Goal: Transaction & Acquisition: Purchase product/service

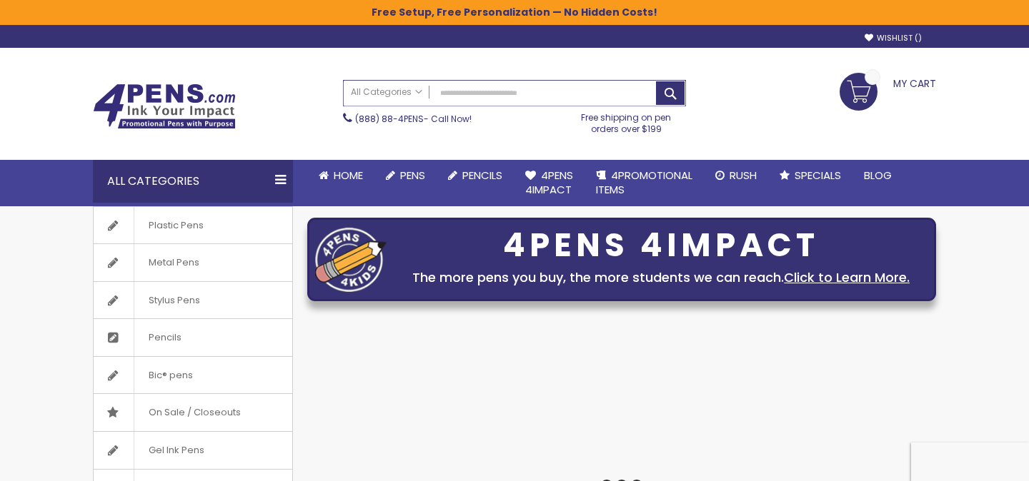
click at [491, 97] on input "Search" at bounding box center [514, 93] width 341 height 25
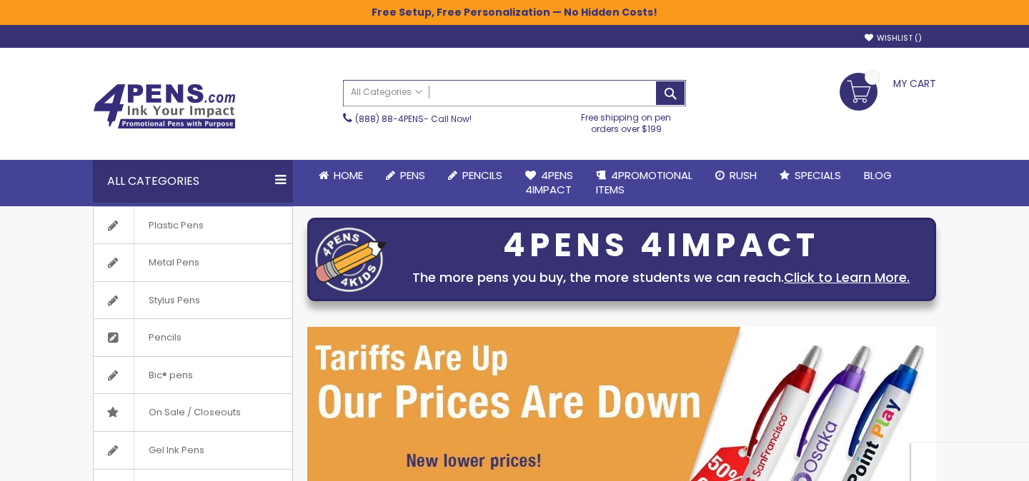
paste input "**********"
type input "**********"
click at [656, 81] on button "Search" at bounding box center [670, 93] width 29 height 24
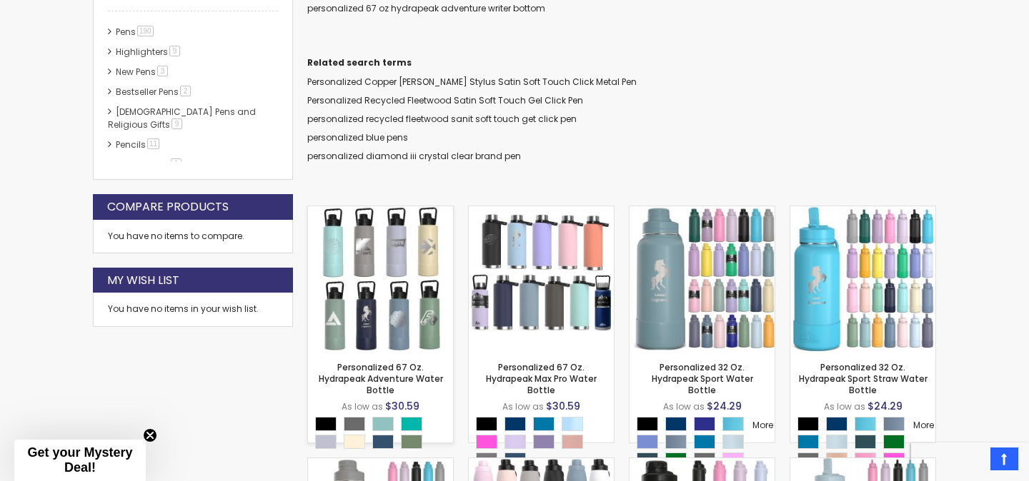
scroll to position [397, 0]
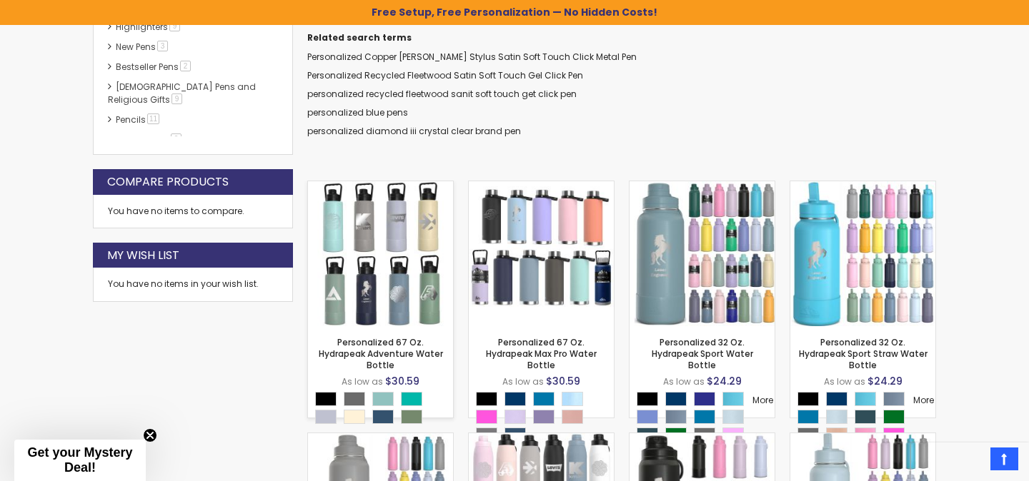
click at [384, 259] on img at bounding box center [380, 253] width 145 height 145
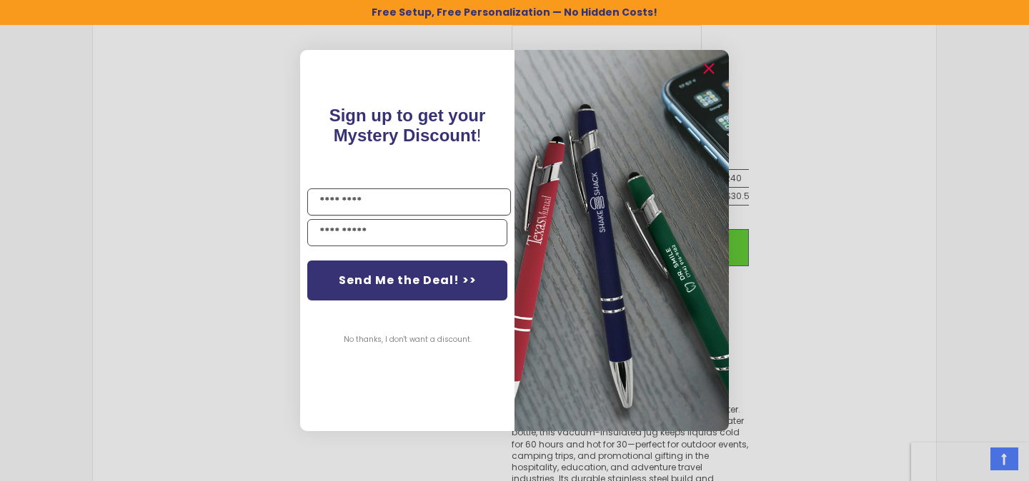
scroll to position [1399, 0]
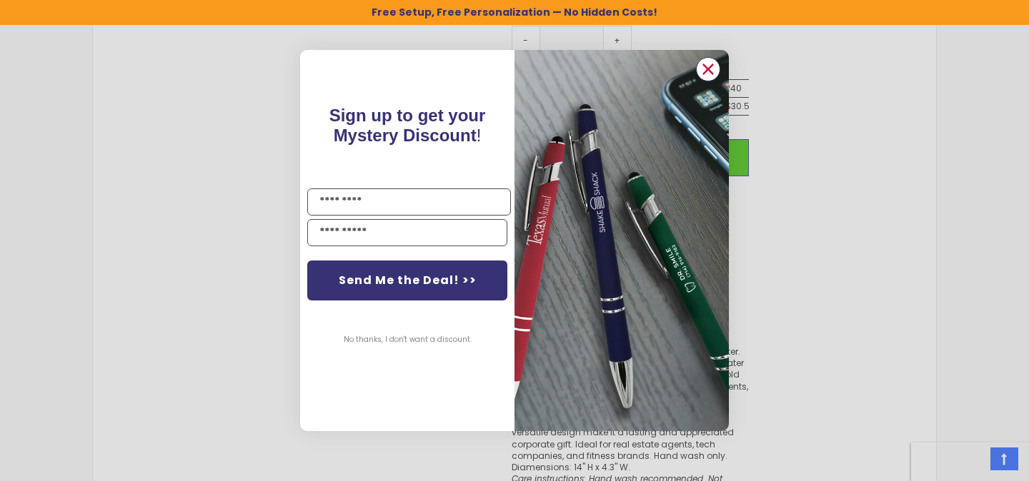
click at [711, 69] on circle "Close dialog" at bounding box center [707, 69] width 21 height 21
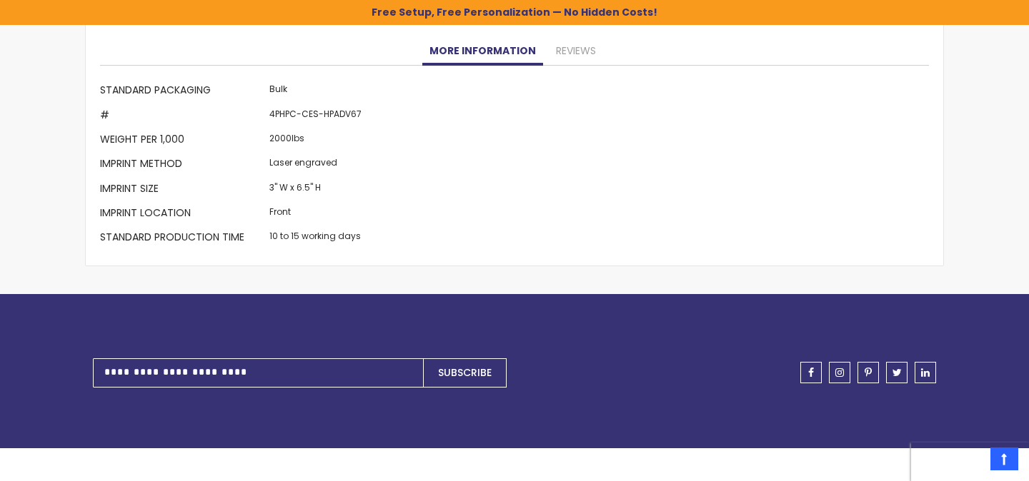
scroll to position [1864, 0]
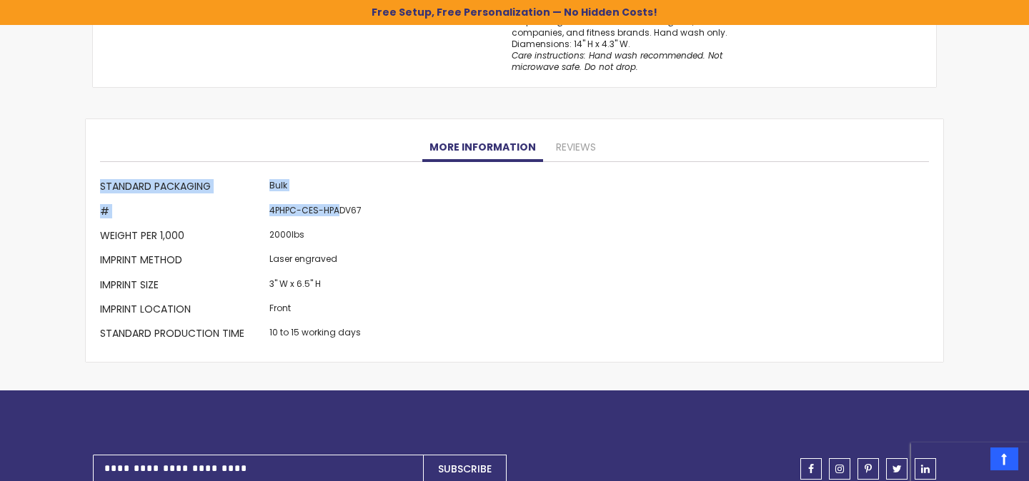
drag, startPoint x: 338, startPoint y: 199, endPoint x: 396, endPoint y: 194, distance: 58.1
click at [396, 194] on div "More Information Standard Packaging Bulk # 4PHPC-CES-HPADV67 Weight per 1,000 2…" at bounding box center [514, 262] width 829 height 172
click at [378, 216] on div "More Information Standard Packaging Bulk # 4PHPC-CES-HPADV67 Weight per 1,000 2…" at bounding box center [514, 262] width 829 height 172
click at [307, 201] on td "4PHPC-CES-HPADV67" at bounding box center [315, 213] width 99 height 24
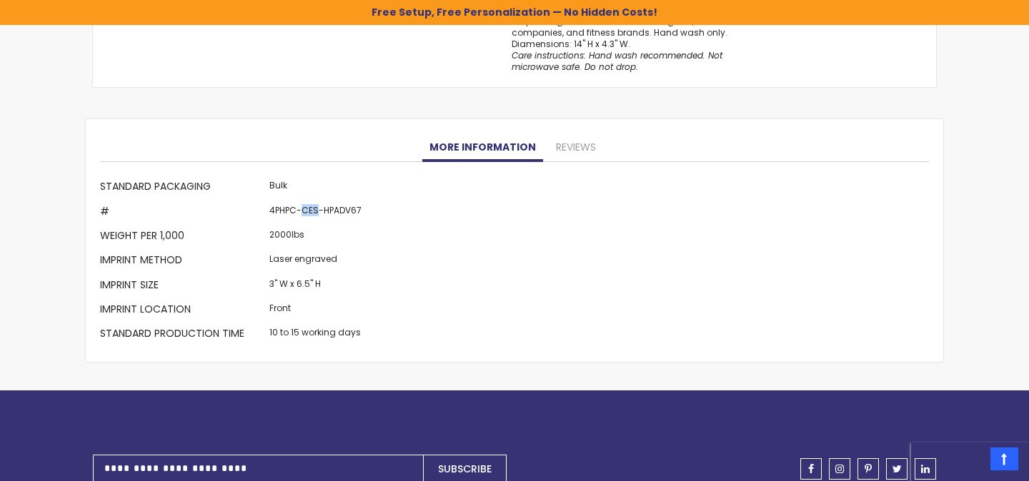
copy td "CES"
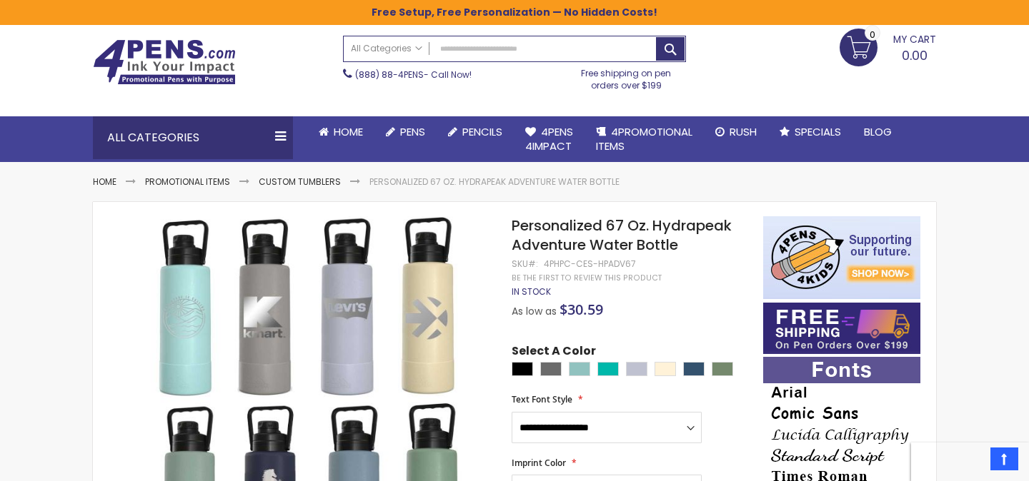
scroll to position [39, 0]
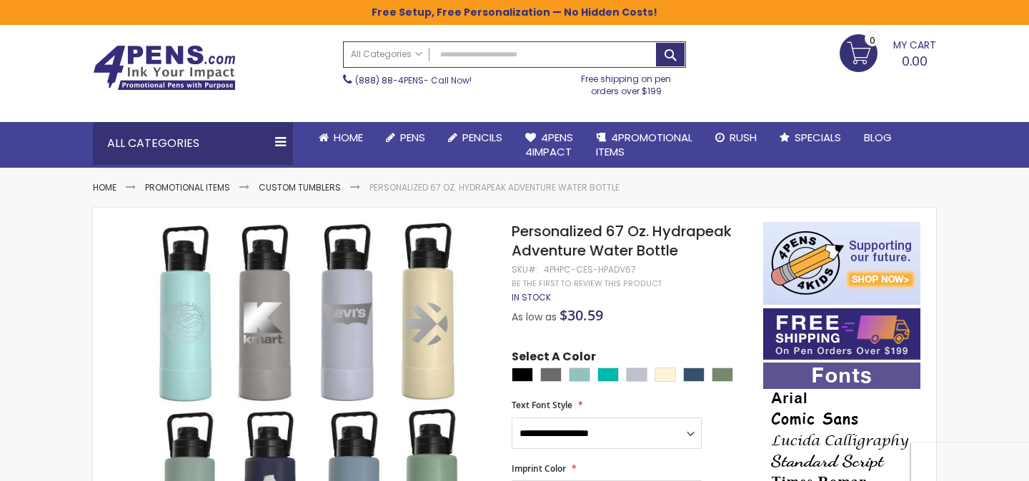
click at [604, 255] on span "Personalized 67 Oz. Hydrapeak Adventure Water Bottle" at bounding box center [621, 240] width 220 height 39
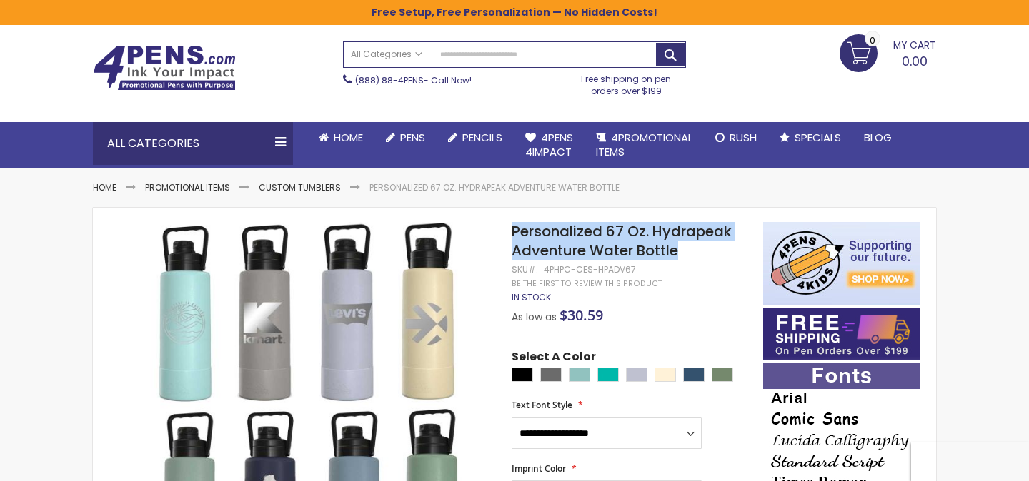
drag, startPoint x: 511, startPoint y: 234, endPoint x: 698, endPoint y: 249, distance: 187.1
click at [698, 249] on h1 "Personalized 67 Oz. Hydrapeak Adventure Water Bottle" at bounding box center [629, 241] width 237 height 39
copy span "Personalized 67 Oz. Hydrapeak Adventure Water Bottle"
